Goal: Communication & Community: Share content

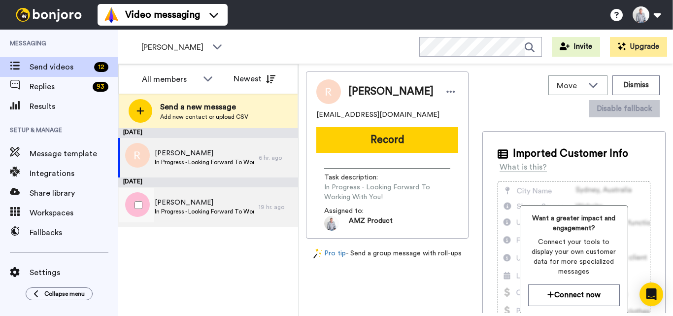
click at [221, 213] on span "In Progress - Looking Forward To Working With You!" at bounding box center [204, 211] width 99 height 8
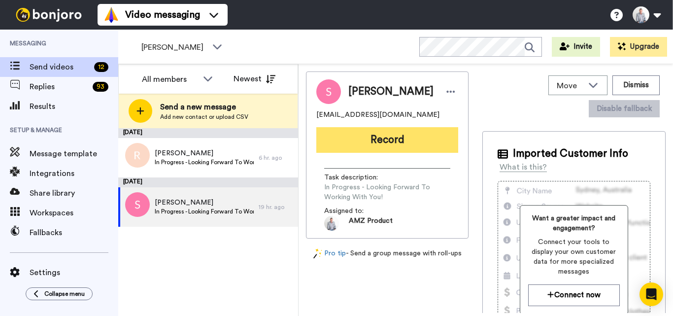
click at [392, 135] on button "Record" at bounding box center [387, 140] width 142 height 26
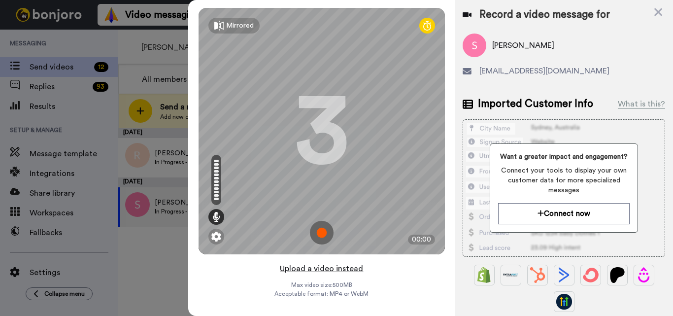
click at [324, 265] on button "Upload a video instead" at bounding box center [321, 268] width 89 height 13
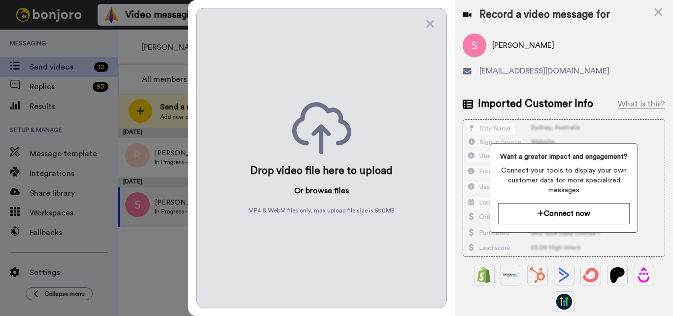
click at [320, 187] on button "browse" at bounding box center [318, 191] width 27 height 12
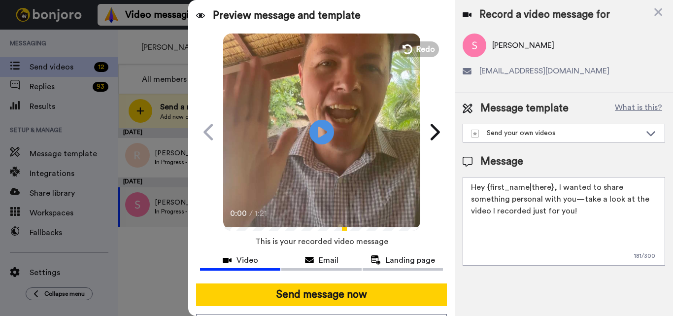
drag, startPoint x: 551, startPoint y: 188, endPoint x: 486, endPoint y: 186, distance: 64.5
click at [486, 186] on textarea "Hey {first_name|there}, I wanted to share something personal with you—take a lo…" at bounding box center [563, 221] width 202 height 89
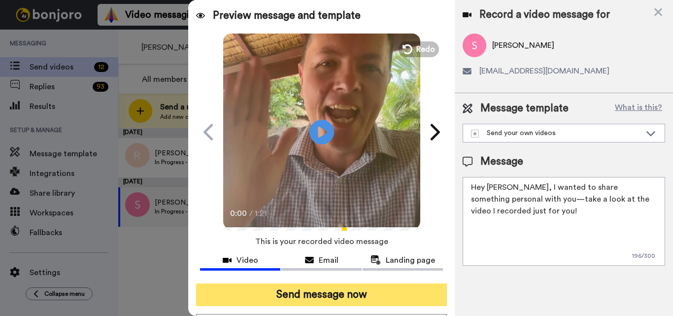
type textarea "Hey Sam, I wanted to share something personal with you—take a look at the video…"
click at [393, 291] on button "Send message now" at bounding box center [321, 294] width 251 height 23
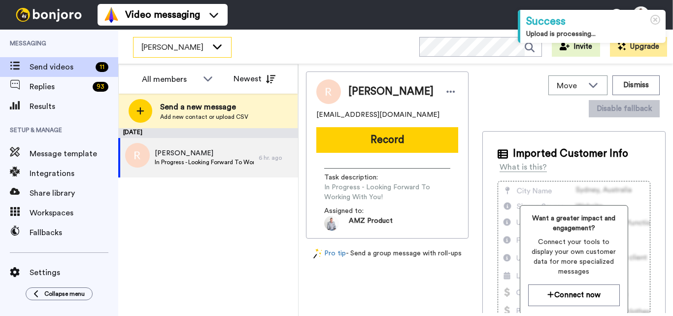
click at [213, 50] on icon at bounding box center [217, 46] width 12 height 10
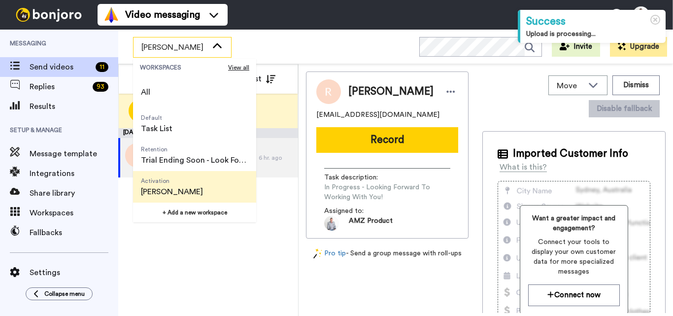
scroll to position [63, 0]
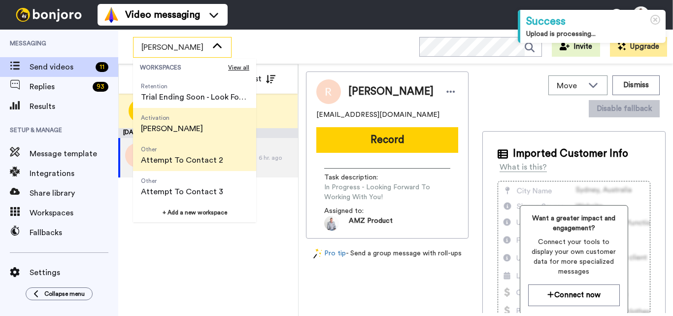
click at [194, 154] on span "Attempt To Contact 2" at bounding box center [182, 160] width 82 height 12
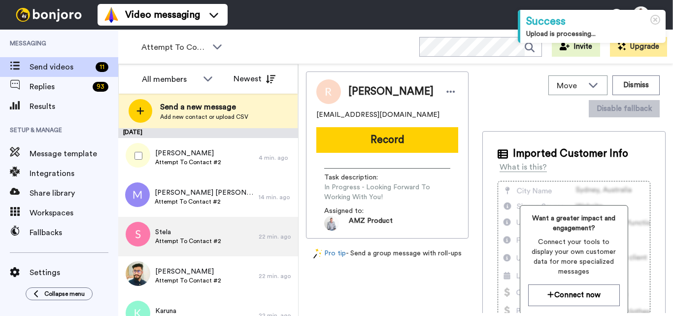
scroll to position [19, 0]
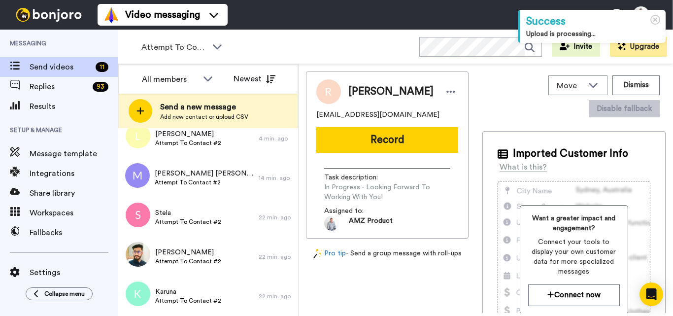
drag, startPoint x: 216, startPoint y: 44, endPoint x: 210, endPoint y: 73, distance: 29.7
click at [217, 44] on icon at bounding box center [217, 46] width 12 height 10
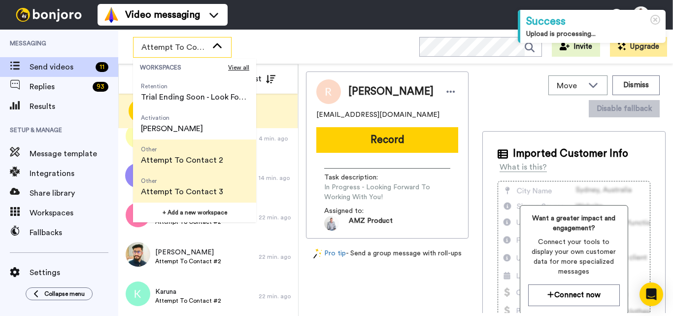
click at [203, 192] on span "Attempt To Contact 3" at bounding box center [182, 192] width 82 height 12
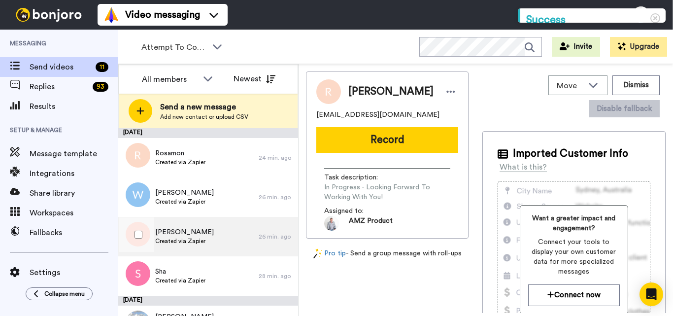
scroll to position [29, 0]
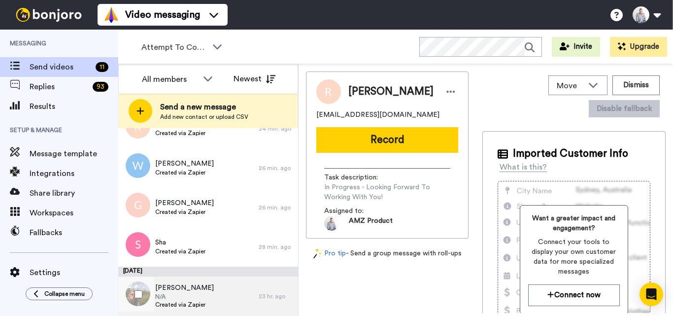
click at [210, 300] on div "Jenny N/A Created via Zapier" at bounding box center [188, 295] width 140 height 39
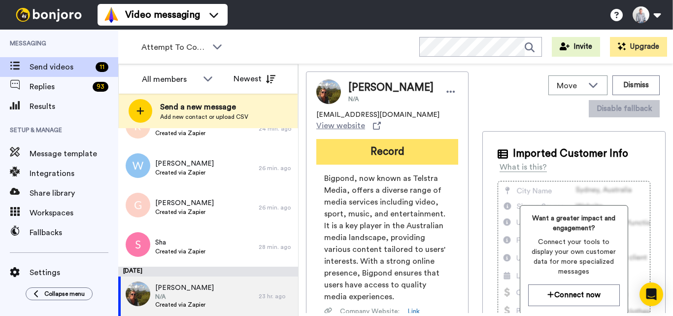
drag, startPoint x: 373, startPoint y: 152, endPoint x: 328, endPoint y: 289, distance: 144.8
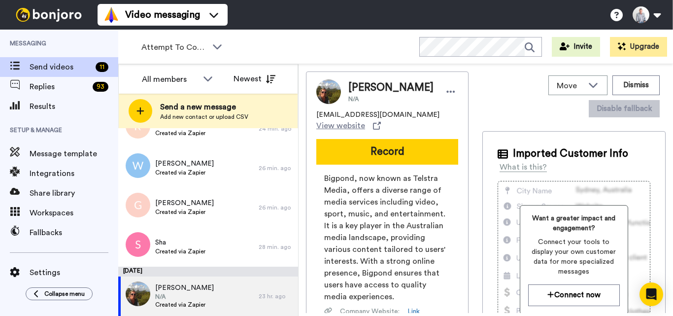
click at [373, 152] on button "Record" at bounding box center [387, 152] width 142 height 26
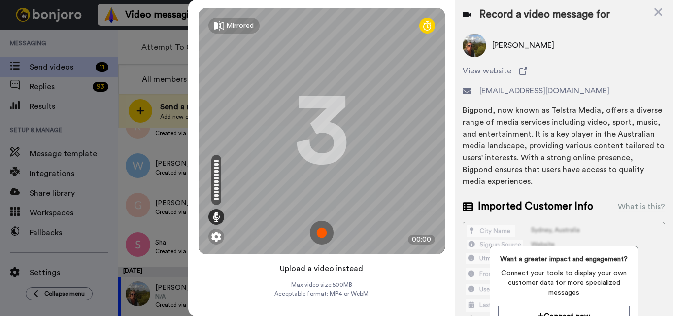
click at [320, 272] on button "Upload a video instead" at bounding box center [321, 268] width 89 height 13
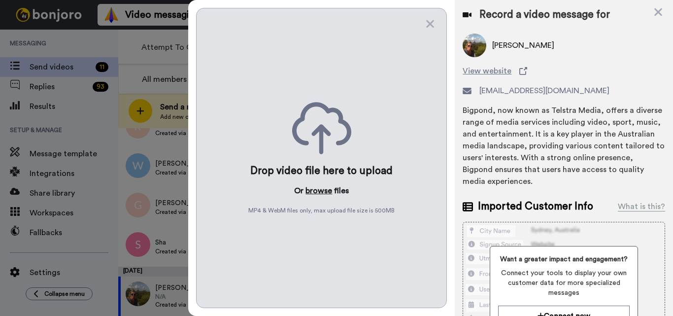
click at [327, 194] on button "browse" at bounding box center [318, 191] width 27 height 12
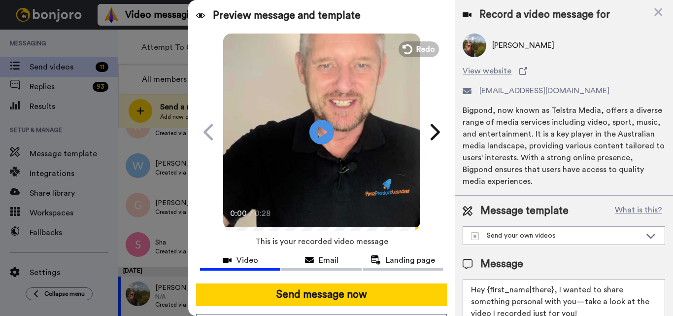
scroll to position [60, 0]
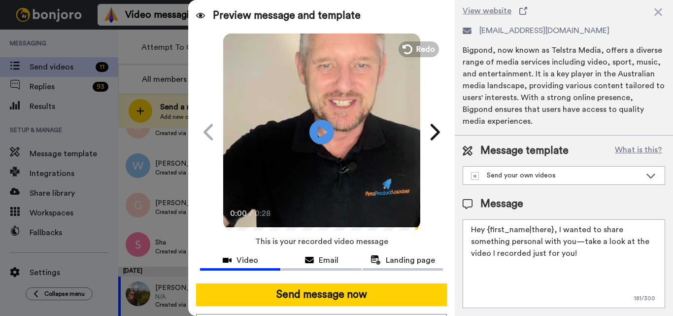
click at [526, 227] on textarea "Hey {first_name|there}, I wanted to share something personal with you—take a lo…" at bounding box center [563, 263] width 202 height 89
paste textarea "Feel free to share some times you’re available, or you can also pick from my ca…"
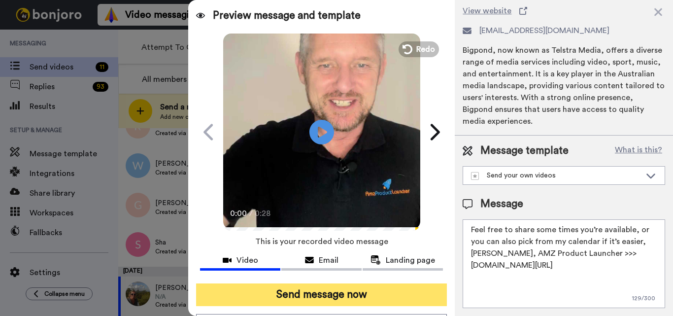
type textarea "Feel free to share some times you’re available, or you can also pick from my ca…"
click at [379, 294] on button "Send message now" at bounding box center [321, 294] width 251 height 23
